Goal: Information Seeking & Learning: Learn about a topic

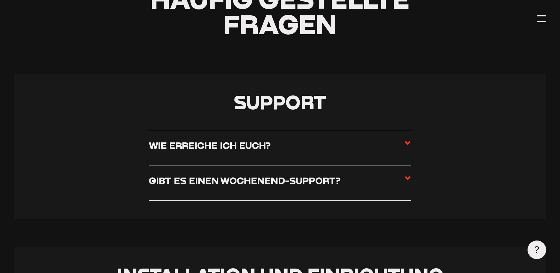
click at [179, 150] on h3 "Wie erreiche ich euch?" at bounding box center [210, 145] width 122 height 12
click at [0, 0] on input "Wie erreiche ich euch?" at bounding box center [0, 0] width 0 height 0
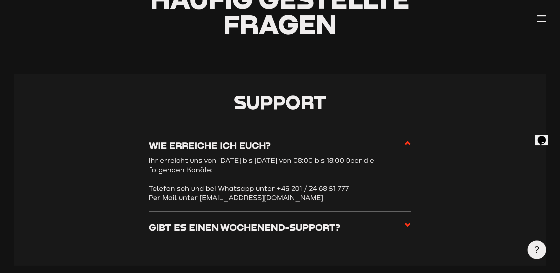
click at [182, 146] on h3 "Wie erreiche ich euch?" at bounding box center [210, 145] width 122 height 12
click at [0, 0] on input "Wie erreiche ich euch?" at bounding box center [0, 0] width 0 height 0
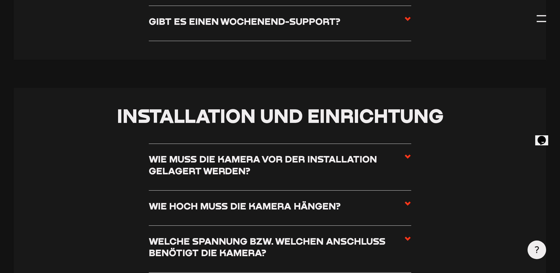
scroll to position [354, 0]
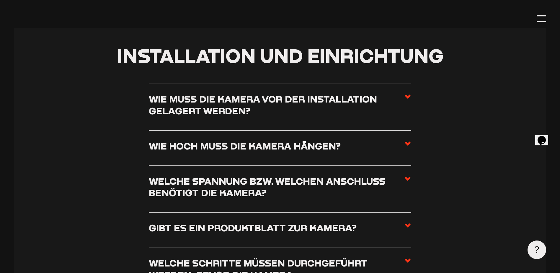
click at [189, 107] on h3 "Wie muss die Kamera vor der Installation gelagert werden?" at bounding box center [276, 104] width 255 height 23
click at [0, 0] on input "Wie muss die Kamera vor der Installation gelagert werden?" at bounding box center [0, 0] width 0 height 0
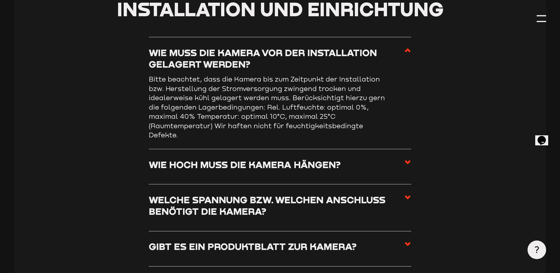
click at [186, 58] on h3 "Wie muss die Kamera vor der Installation gelagert werden?" at bounding box center [276, 58] width 255 height 23
click at [0, 0] on input "Wie muss die Kamera vor der Installation gelagert werden?" at bounding box center [0, 0] width 0 height 0
click at [276, 170] on h3 "Wie hoch muss die Kamera hängen?" at bounding box center [245, 164] width 192 height 12
click at [0, 0] on input "Wie hoch muss die Kamera hängen?" at bounding box center [0, 0] width 0 height 0
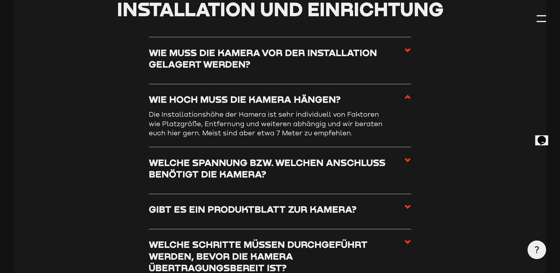
click at [255, 179] on h3 "Welche Spannung bzw. welchen Anschluss benötigt die Kamera?" at bounding box center [276, 167] width 255 height 23
click at [0, 0] on input "Welche Spannung bzw. welchen Anschluss benötigt die Kamera?" at bounding box center [0, 0] width 0 height 0
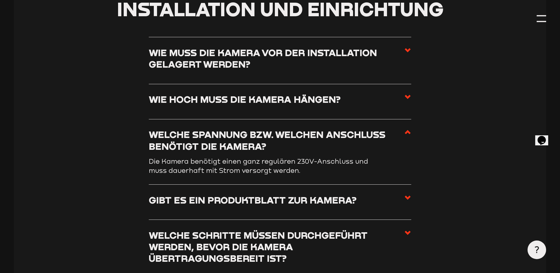
click at [232, 148] on h3 "Welche Spannung bzw. welchen Anschluss benötigt die Kamera?" at bounding box center [276, 139] width 255 height 23
click at [0, 0] on input "Welche Spannung bzw. welchen Anschluss benötigt die Kamera?" at bounding box center [0, 0] width 0 height 0
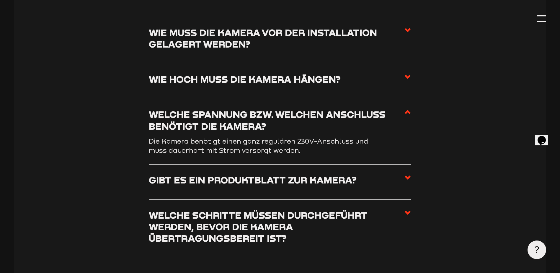
scroll to position [384, 0]
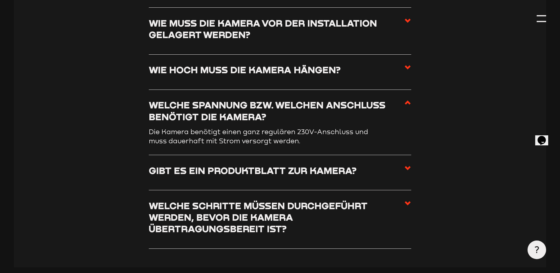
click at [230, 174] on h3 "Gibt es ein Produktblatt zur Kamera?" at bounding box center [253, 170] width 208 height 12
click at [0, 0] on input "Gibt es ein Produktblatt zur Kamera?" at bounding box center [0, 0] width 0 height 0
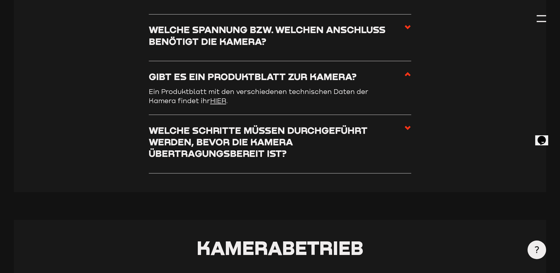
scroll to position [472, 0]
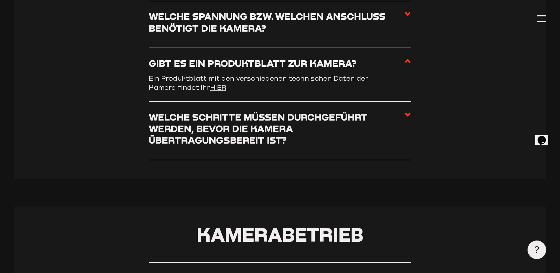
click at [241, 134] on h3 "Welche Schritte müssen durchgeführt werden, bevor die Kamera übertragungsbereit…" at bounding box center [276, 128] width 255 height 35
click at [0, 0] on input "Welche Schritte müssen durchgeführt werden, bevor die Kamera übertragungsbereit…" at bounding box center [0, 0] width 0 height 0
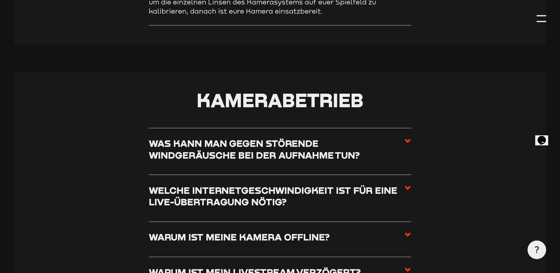
scroll to position [738, 0]
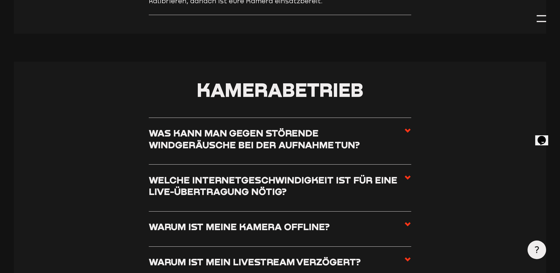
click at [246, 143] on h3 "Was kann man gegen störende Windgeräusche bei der Aufnahme tun?" at bounding box center [276, 138] width 255 height 23
click at [0, 0] on input "Was kann man gegen störende Windgeräusche bei der Aufnahme tun?" at bounding box center [0, 0] width 0 height 0
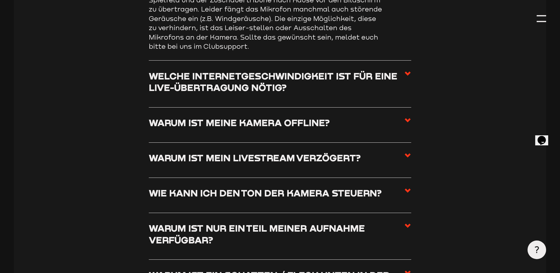
scroll to position [797, 0]
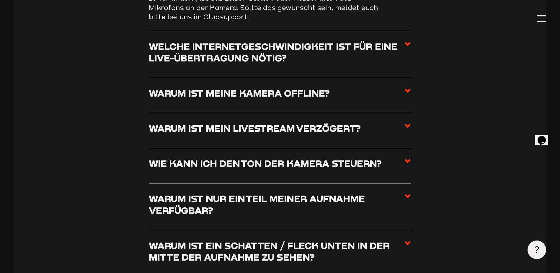
click at [233, 169] on h3 "Wie kann ich den Ton der Kamera steuern?" at bounding box center [265, 163] width 233 height 12
click at [0, 0] on input "Wie kann ich den Ton der Kamera steuern?" at bounding box center [0, 0] width 0 height 0
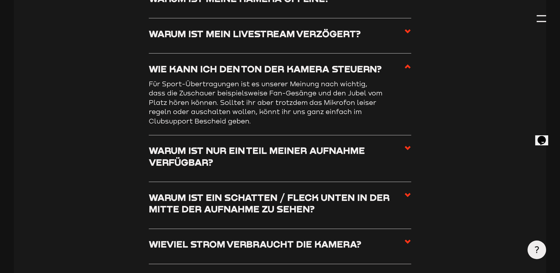
scroll to position [856, 0]
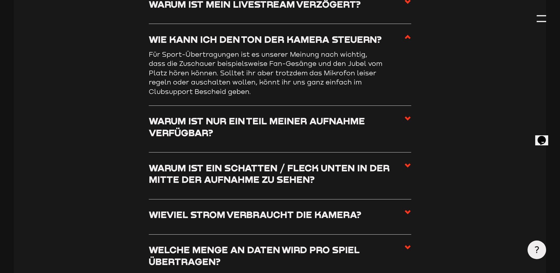
click at [236, 171] on h3 "Warum ist ein Schatten / Fleck unten in der Mitte der Aufnahme zu sehen?" at bounding box center [276, 173] width 255 height 23
click at [0, 0] on input "Warum ist ein Schatten / Fleck unten in der Mitte der Aufnahme zu sehen?" at bounding box center [0, 0] width 0 height 0
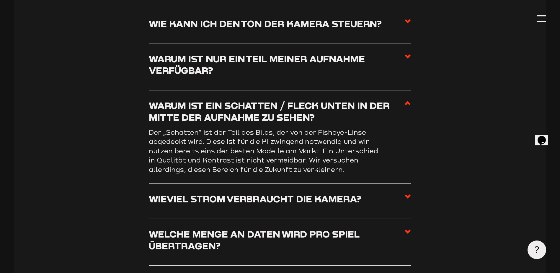
scroll to position [885, 0]
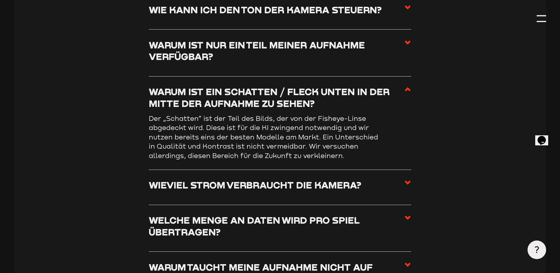
click at [229, 183] on h3 "Wieviel Strom verbraucht die Kamera?" at bounding box center [255, 185] width 213 height 12
click at [0, 0] on input "Wieviel Strom verbraucht die Kamera?" at bounding box center [0, 0] width 0 height 0
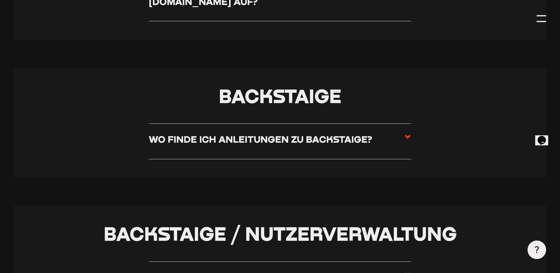
scroll to position [1151, 0]
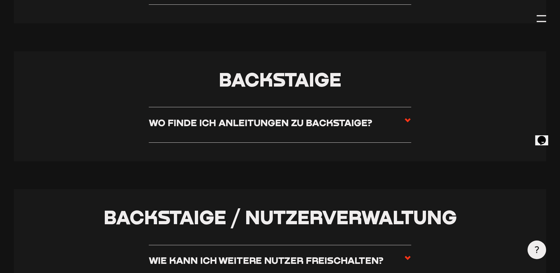
click at [248, 127] on h3 "Wo finde ich Anleitungen zu Backstaige?" at bounding box center [260, 123] width 223 height 12
click at [0, 0] on input "Wo finde ich Anleitungen zu Backstaige?" at bounding box center [0, 0] width 0 height 0
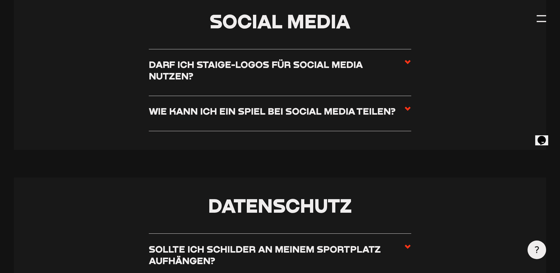
scroll to position [3346, 0]
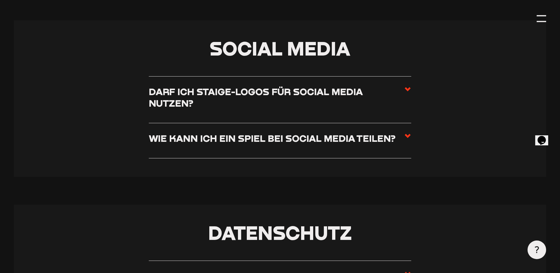
click at [266, 144] on h3 "Wie kann ich ein Spiel bei Social Media teilen?" at bounding box center [272, 138] width 247 height 12
click at [0, 0] on input "Wie kann ich ein Spiel bei Social Media teilen?" at bounding box center [0, 0] width 0 height 0
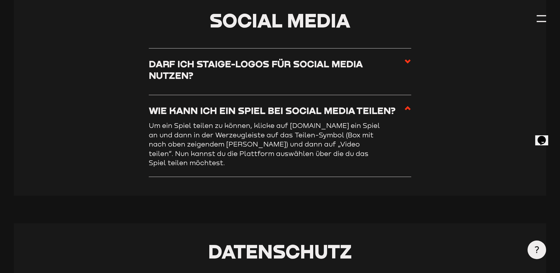
scroll to position [3200, 0]
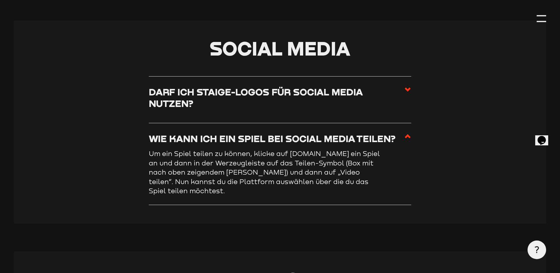
click at [266, 144] on h3 "Wie kann ich ein Spiel bei Social Media teilen?" at bounding box center [272, 139] width 247 height 12
click at [0, 0] on input "Wie kann ich ein Spiel bei Social Media teilen?" at bounding box center [0, 0] width 0 height 0
click at [234, 100] on h3 "Darf ich Staige-Logos für Social Media nutzen?" at bounding box center [276, 97] width 255 height 23
click at [0, 0] on input "Darf ich Staige-Logos für Social Media nutzen?" at bounding box center [0, 0] width 0 height 0
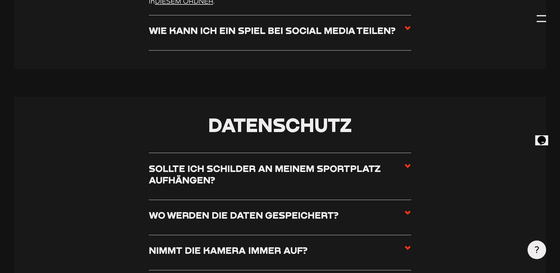
scroll to position [3407, 0]
